Goal: Task Accomplishment & Management: Use online tool/utility

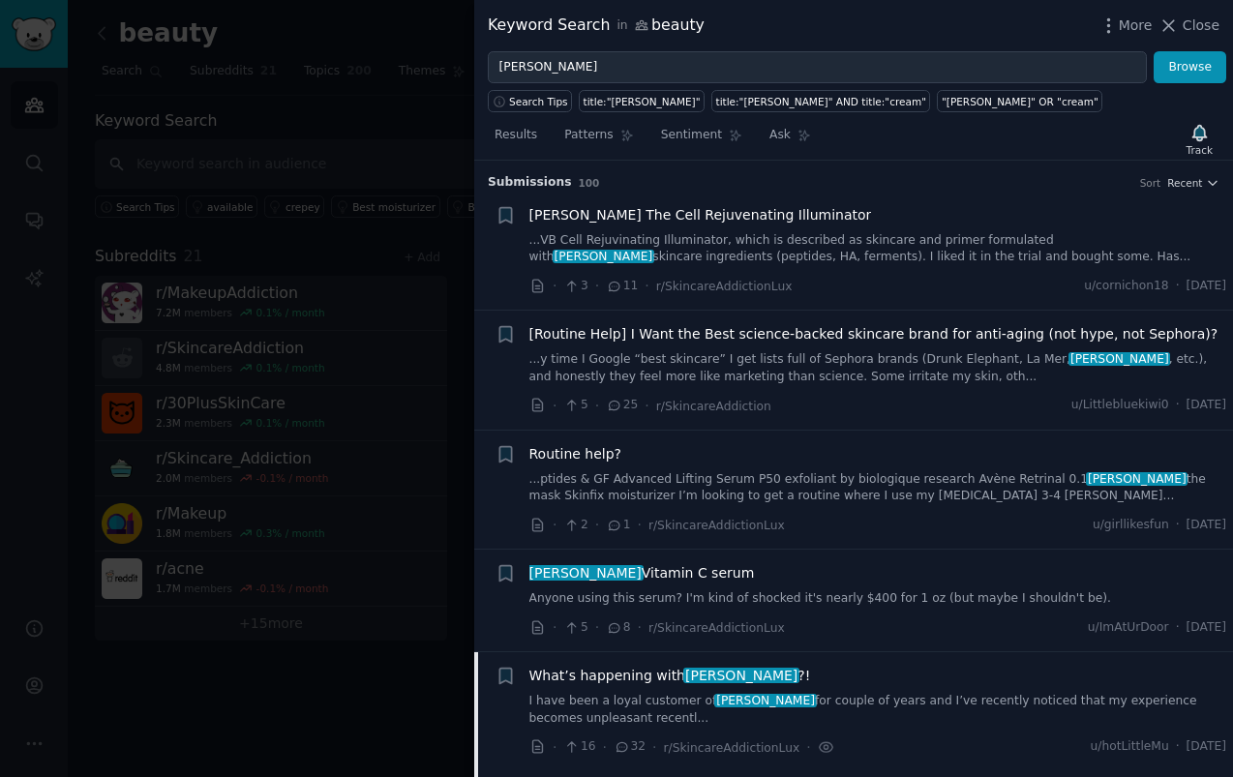
scroll to position [764, 0]
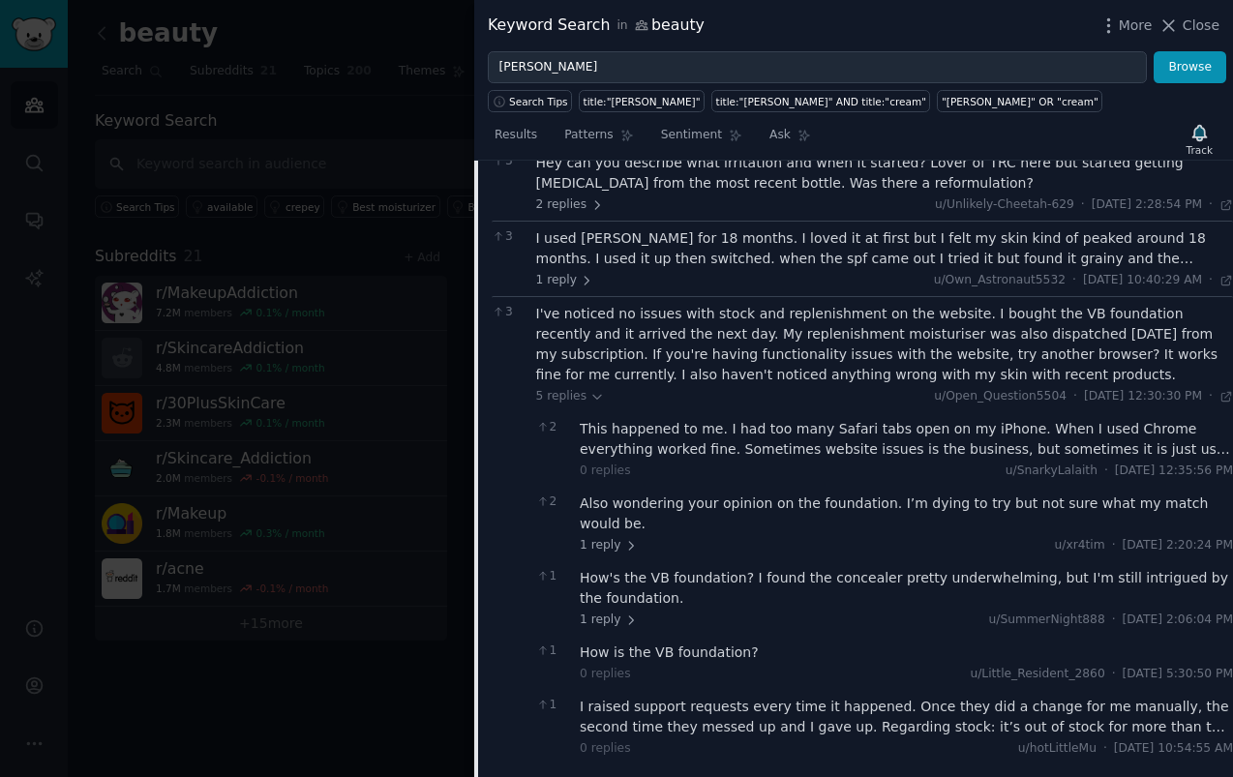
click at [179, 482] on div at bounding box center [616, 388] width 1233 height 777
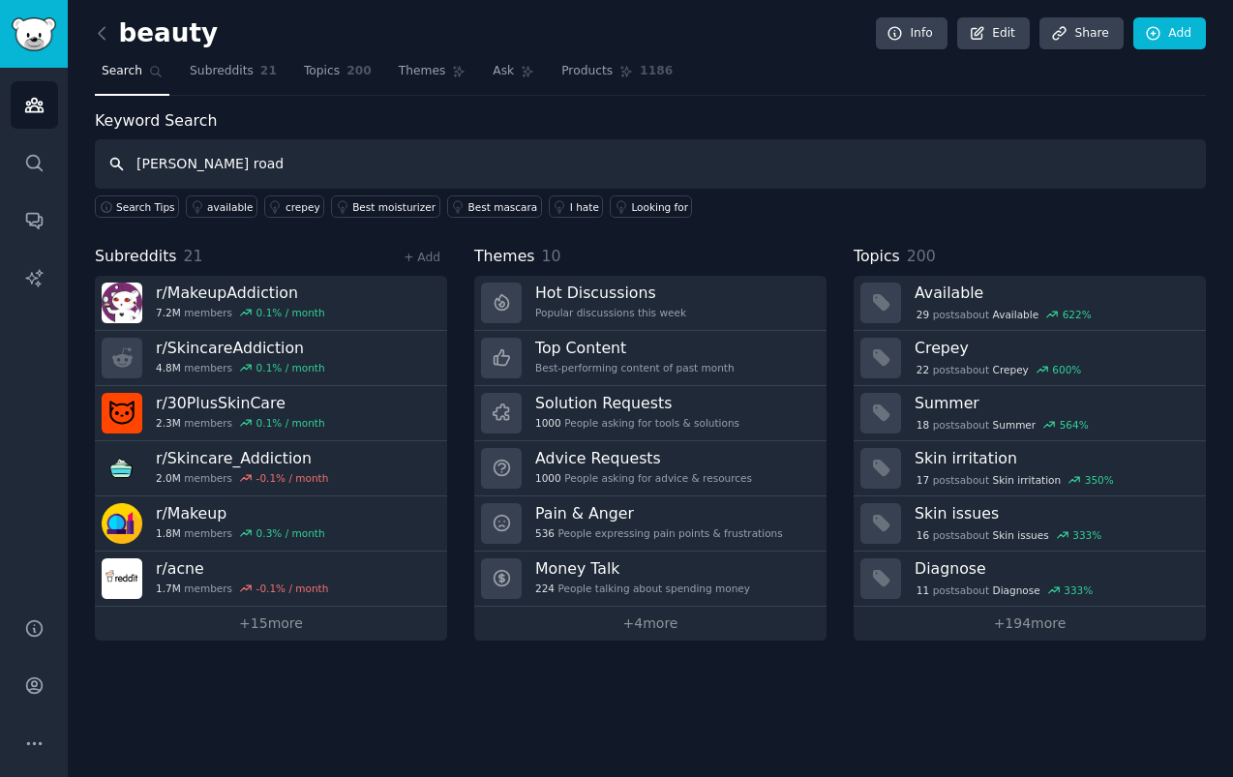
type input "[PERSON_NAME] road"
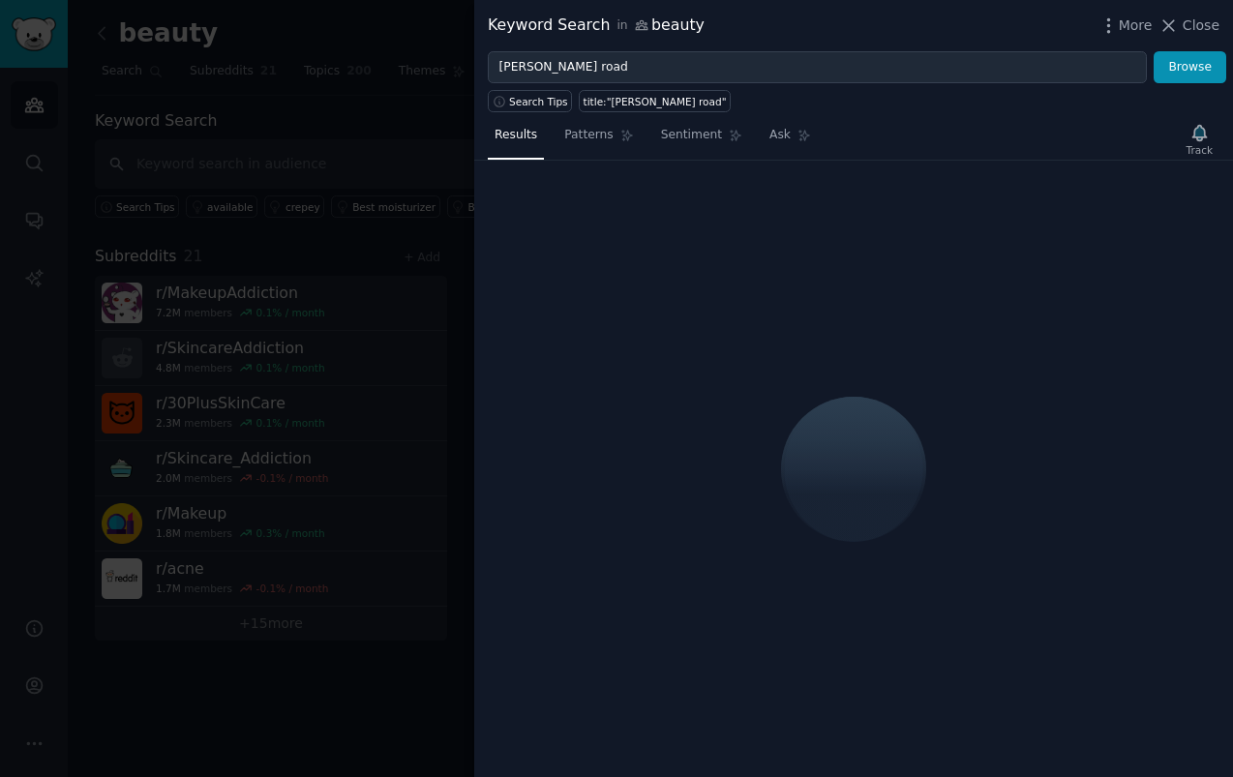
click at [213, 101] on div at bounding box center [616, 388] width 1233 height 777
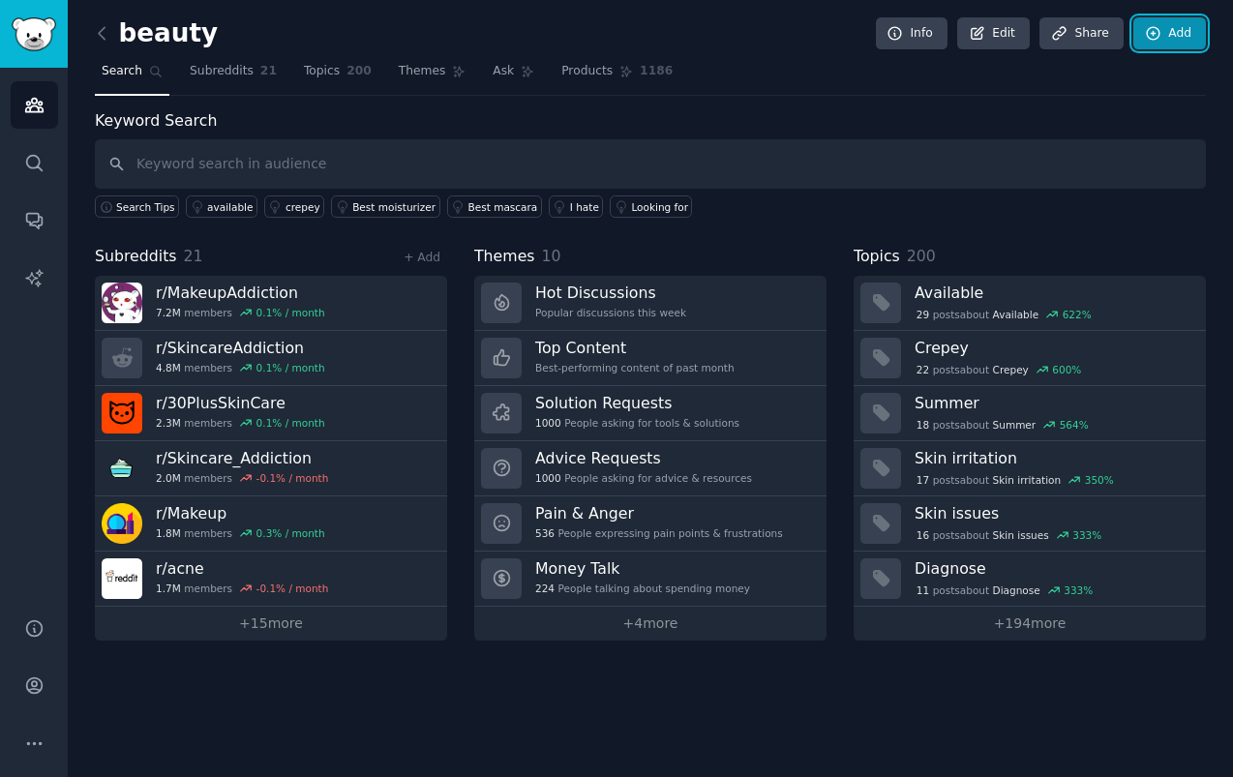
click at [1149, 31] on icon at bounding box center [1153, 33] width 17 height 17
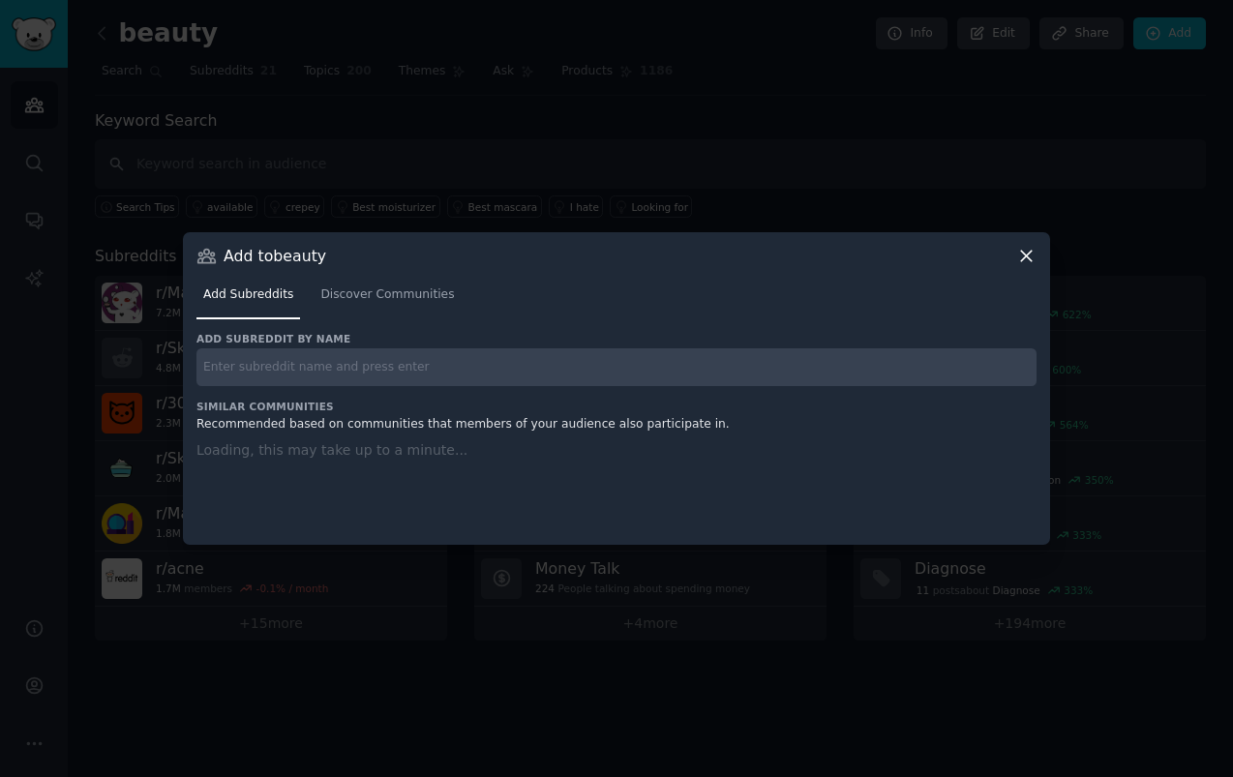
click at [489, 362] on input "text" at bounding box center [617, 368] width 840 height 38
click at [382, 291] on link "Discover Communities" at bounding box center [387, 300] width 147 height 40
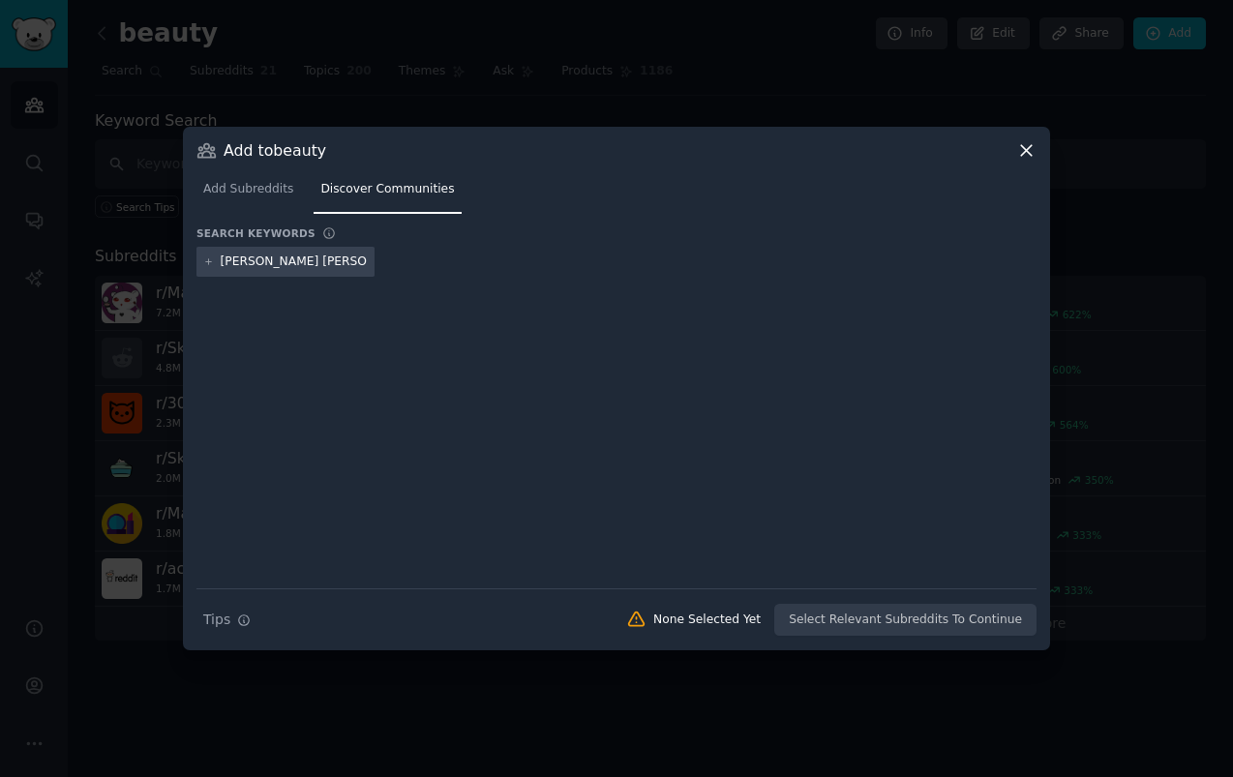
type input "[PERSON_NAME] road"
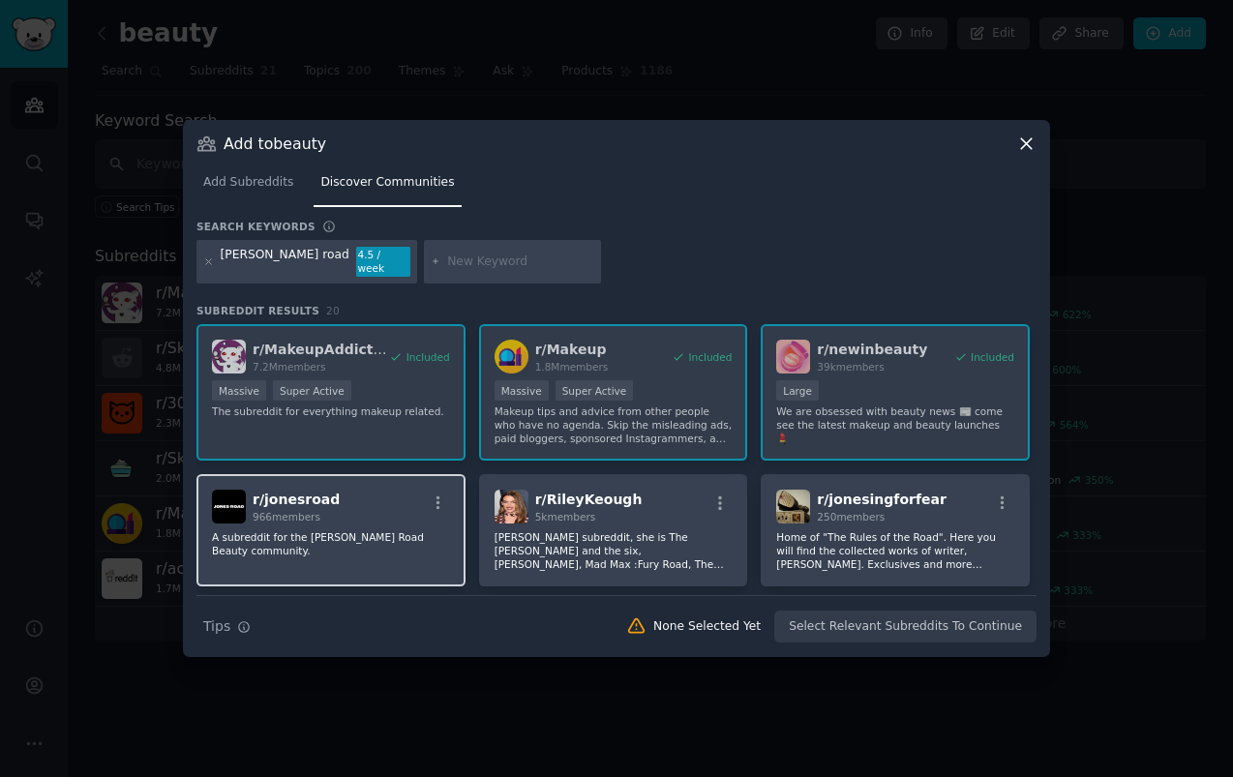
click at [384, 516] on div "r/ jonesroad 966 members" at bounding box center [331, 507] width 238 height 34
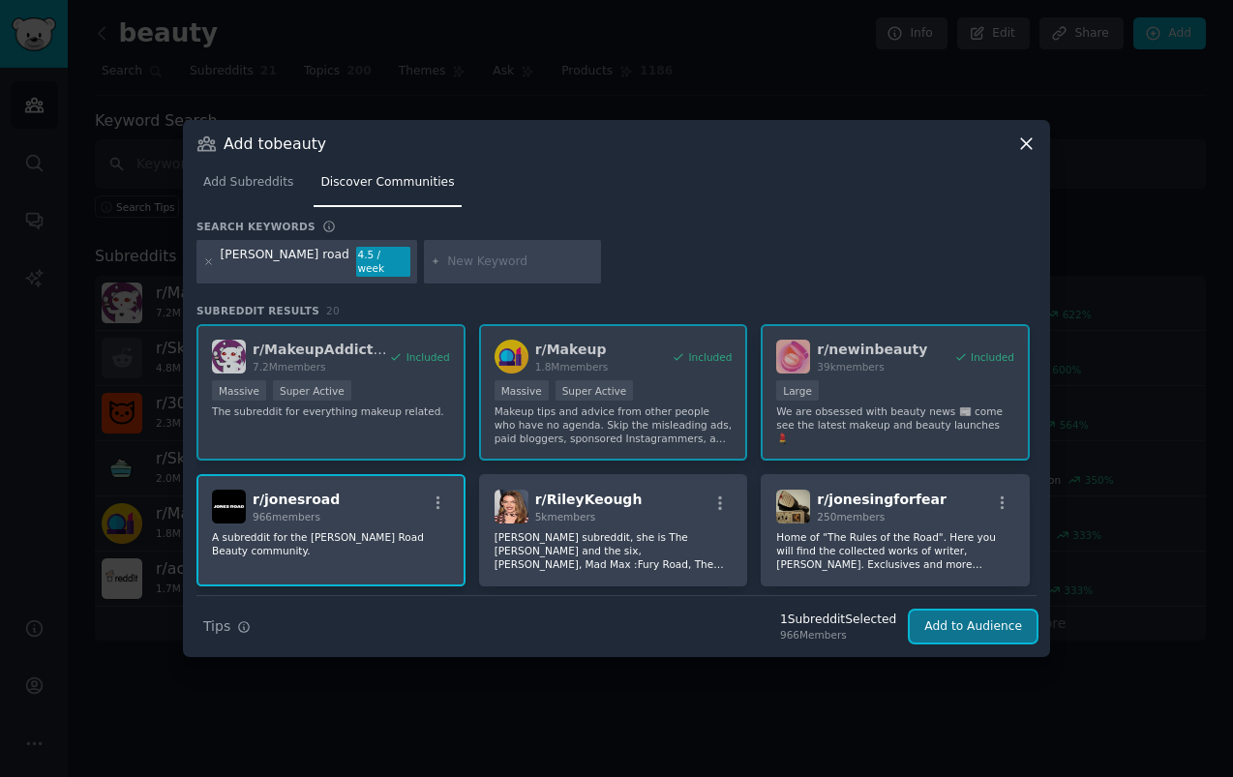
click at [958, 616] on button "Add to Audience" at bounding box center [973, 627] width 127 height 33
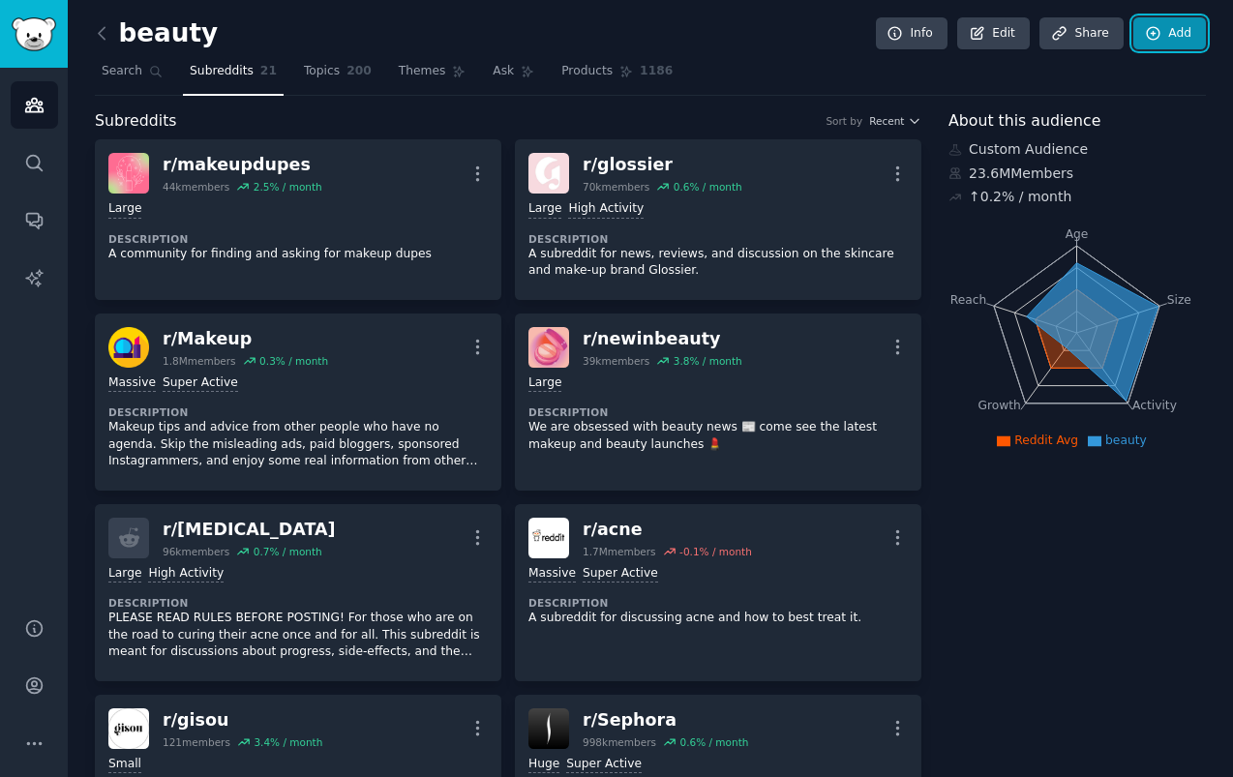
click at [1156, 43] on link "Add" at bounding box center [1170, 33] width 73 height 33
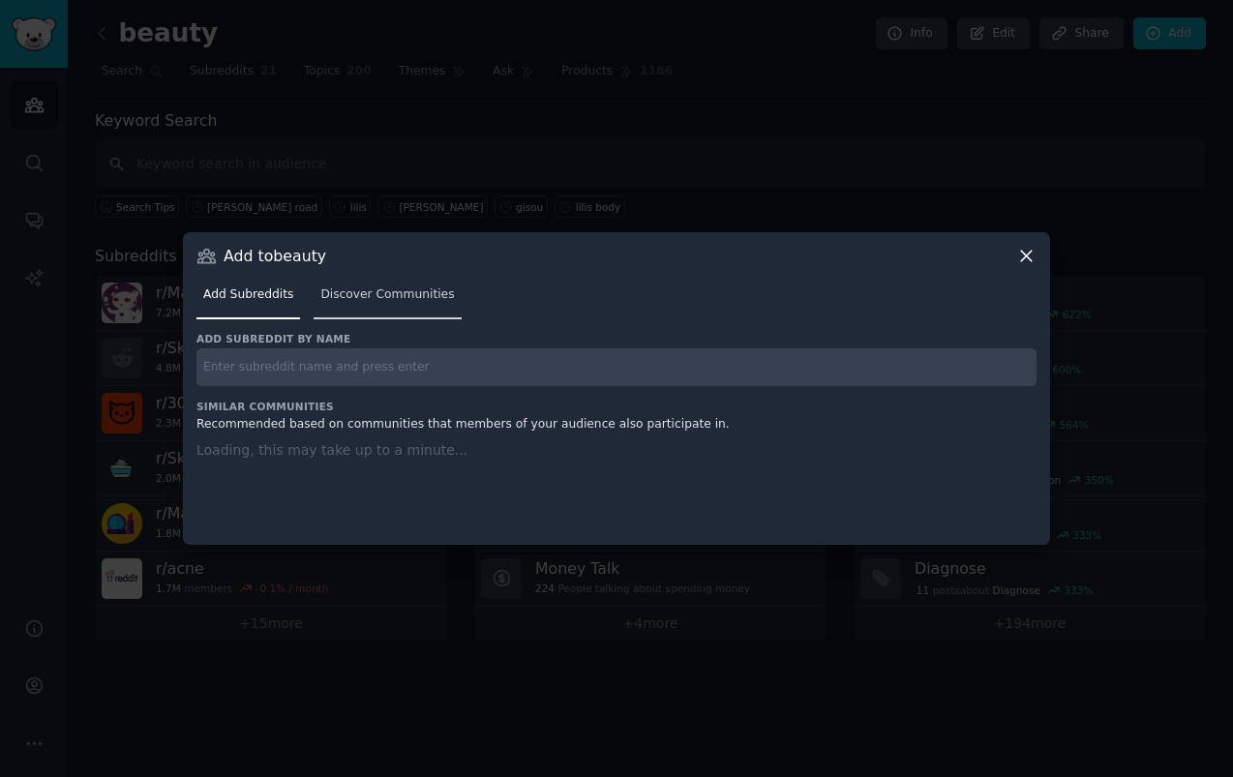
click at [374, 303] on link "Discover Communities" at bounding box center [387, 300] width 147 height 40
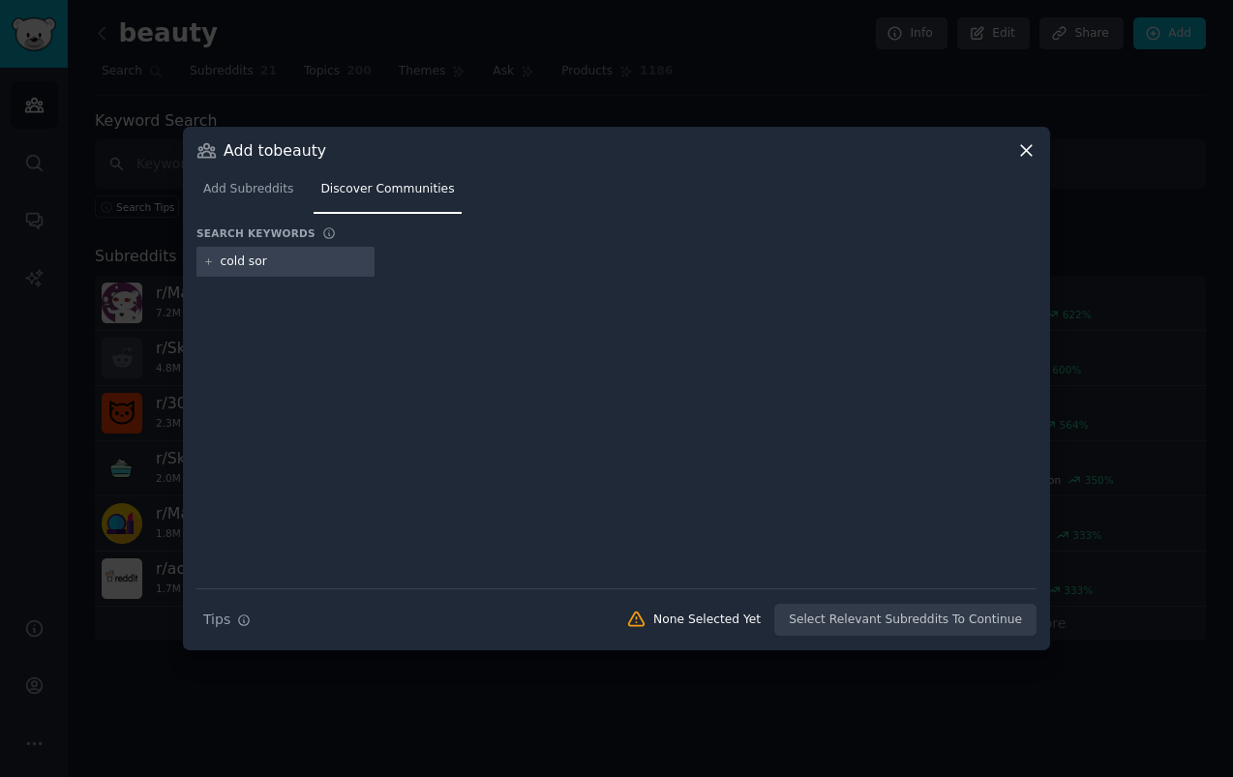
type input "cold sore"
